Goal: Information Seeking & Learning: Learn about a topic

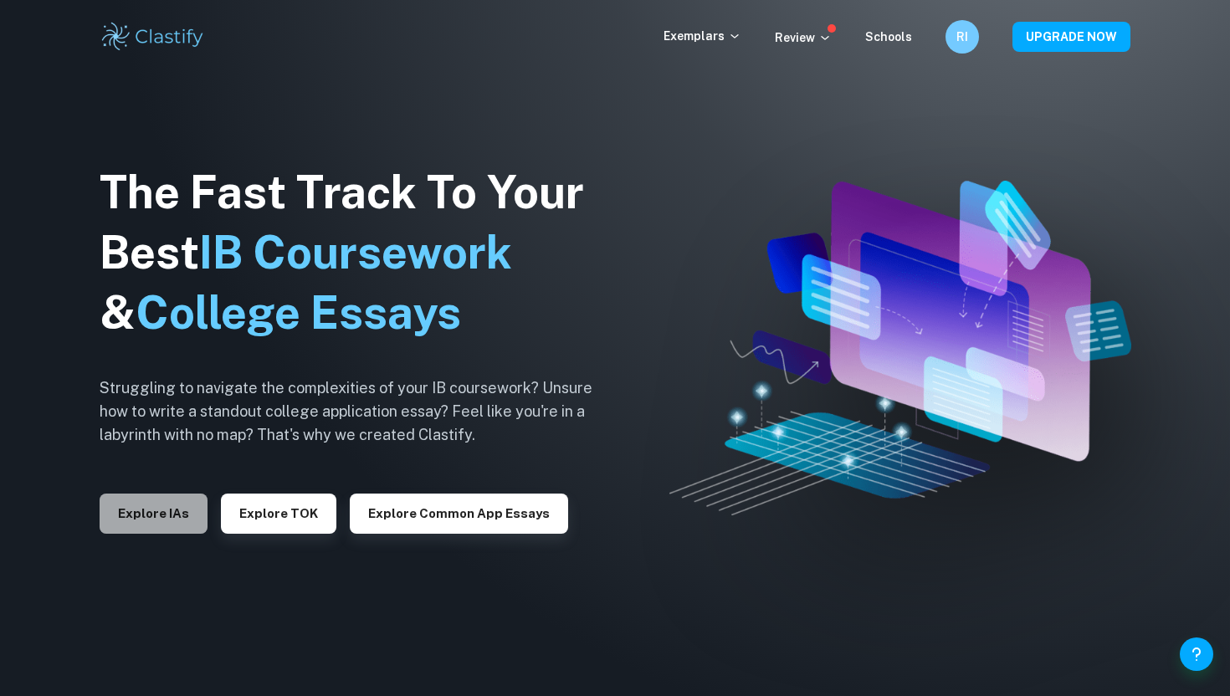
click at [153, 506] on button "Explore IAs" at bounding box center [154, 514] width 108 height 40
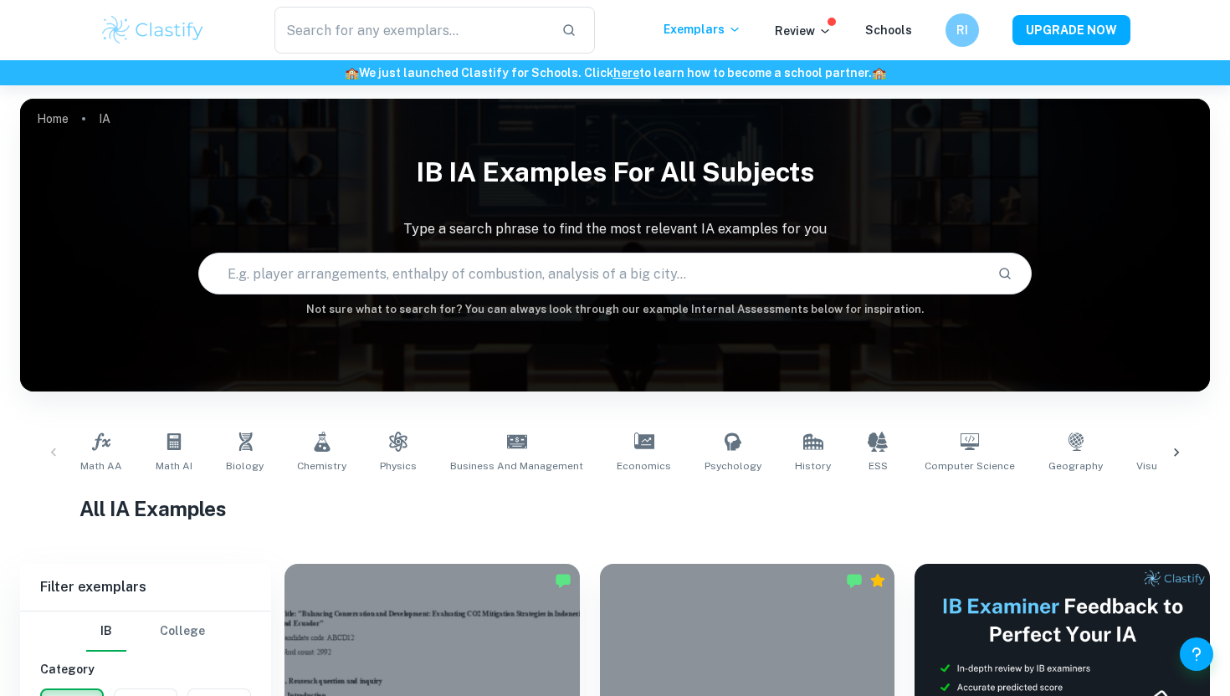
click at [288, 277] on input "text" at bounding box center [591, 273] width 784 height 47
type input "chemistry IA alcohols"
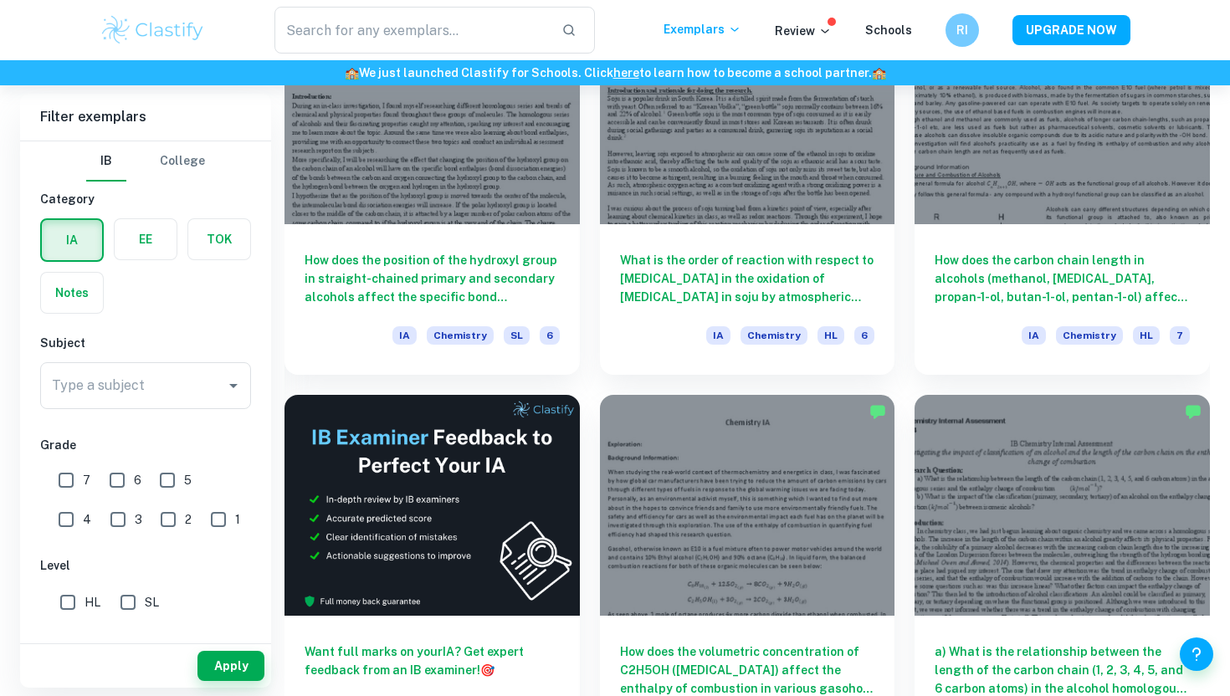
scroll to position [2513, 0]
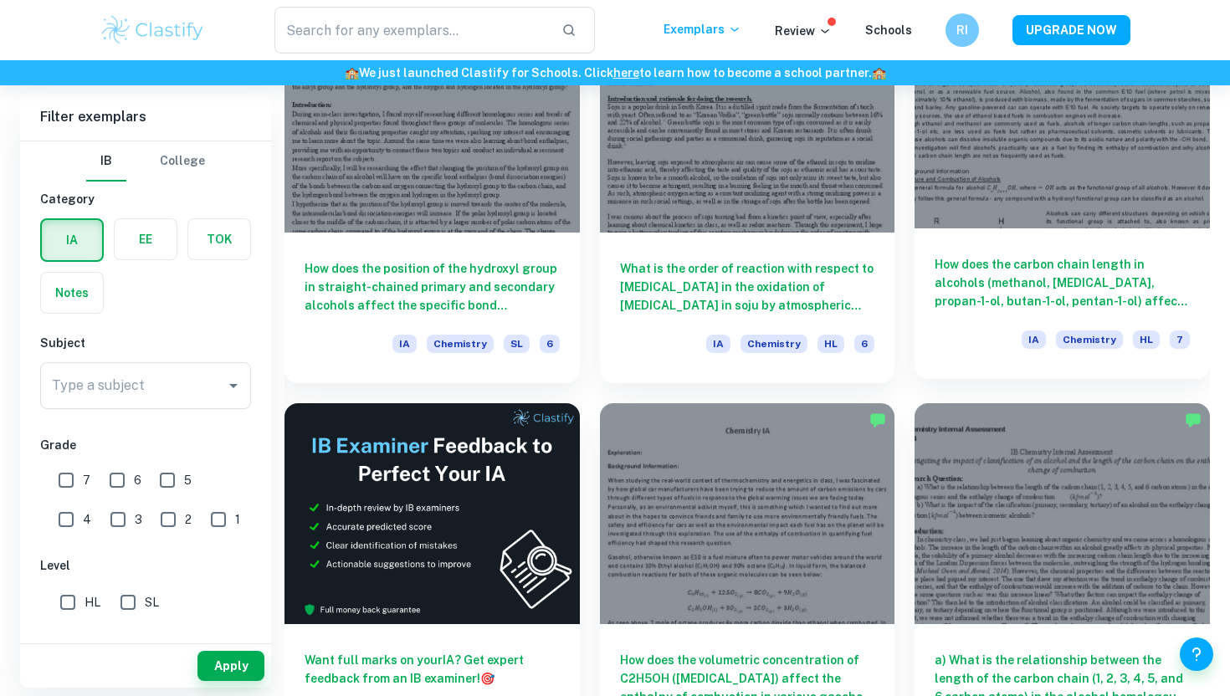
click at [1053, 213] on div at bounding box center [1062, 117] width 295 height 221
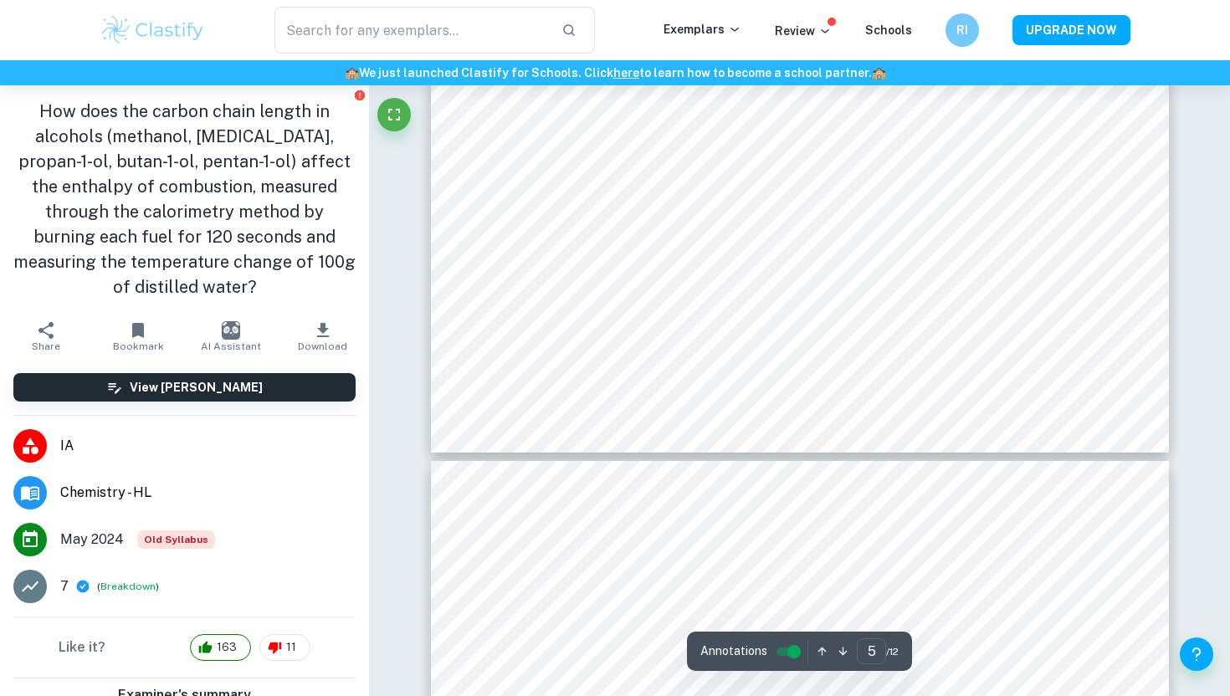
scroll to position [4700, 0]
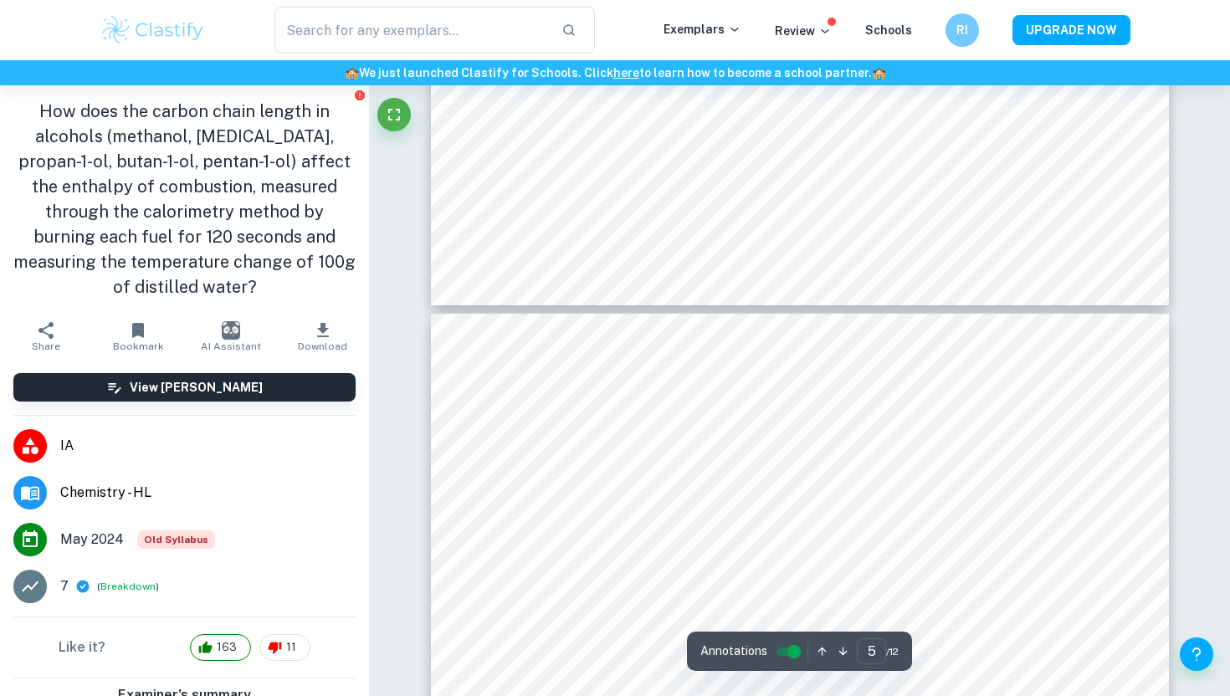
type input "6"
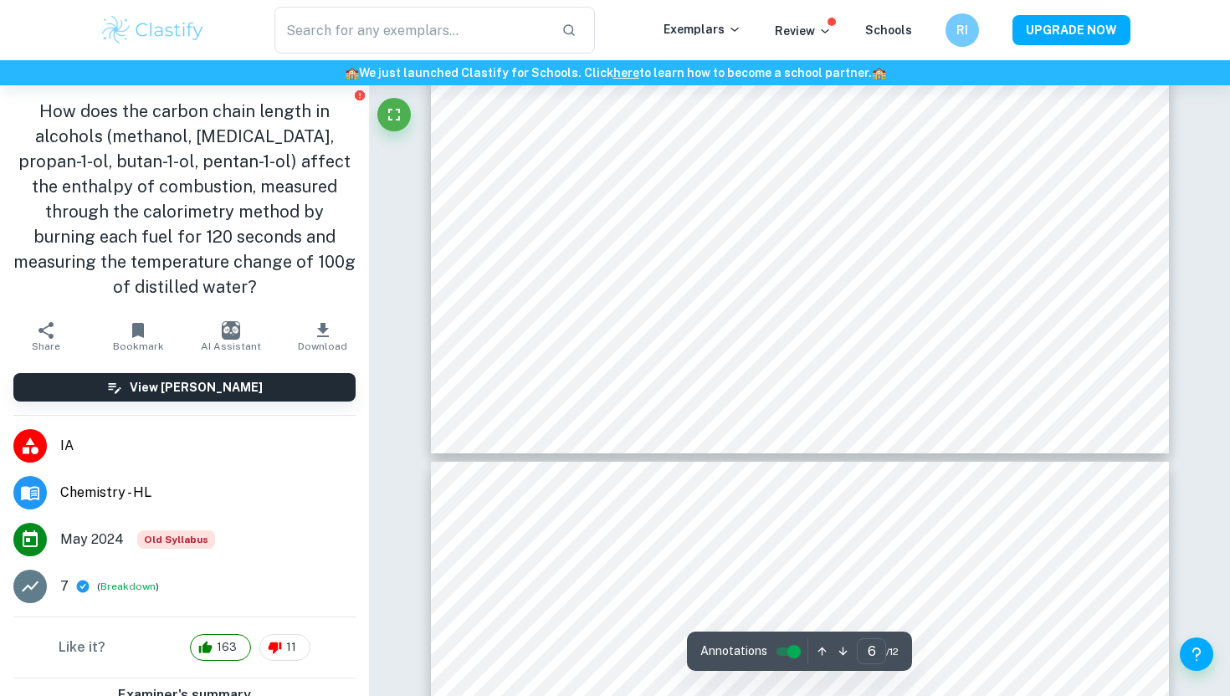
scroll to position [5642, 0]
